Goal: Navigation & Orientation: Go to known website

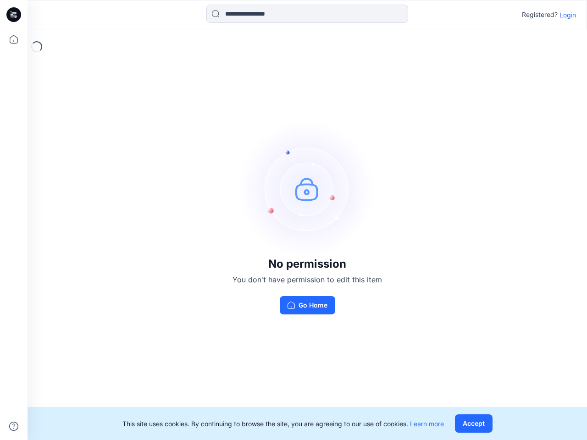
click at [293, 220] on img at bounding box center [307, 189] width 138 height 138
click at [14, 15] on icon at bounding box center [15, 15] width 4 height 0
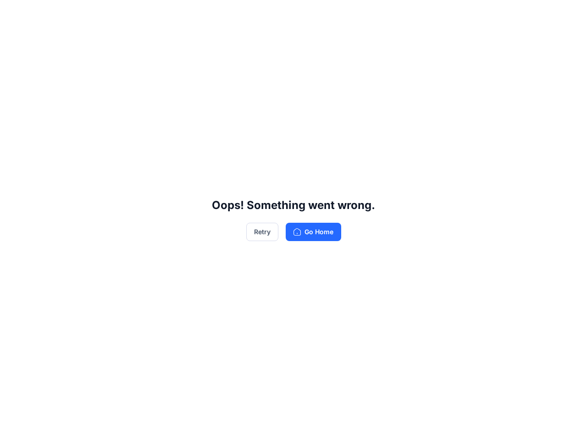
click at [14, 39] on div "Oops! Something went wrong. Retry Go Home" at bounding box center [293, 220] width 587 height 440
click at [14, 426] on div "Oops! Something went wrong. Retry Go Home" at bounding box center [293, 220] width 587 height 440
click at [307, 14] on div "Oops! Something went wrong. Retry Go Home" at bounding box center [293, 220] width 587 height 440
click at [568, 15] on div "Oops! Something went wrong. Retry Go Home" at bounding box center [293, 220] width 587 height 440
click at [475, 424] on div "Oops! Something went wrong. Retry Go Home" at bounding box center [293, 220] width 587 height 440
